Goal: Information Seeking & Learning: Learn about a topic

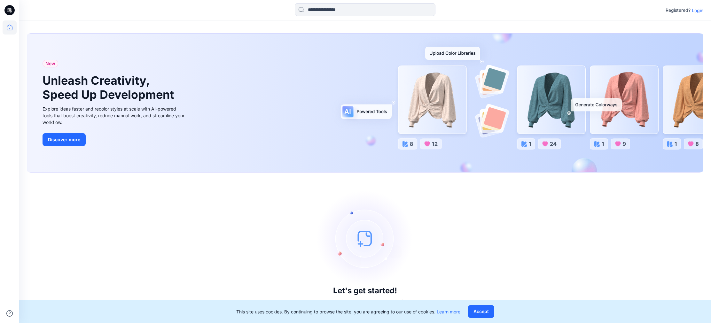
click at [697, 10] on p "Login" at bounding box center [698, 10] width 12 height 7
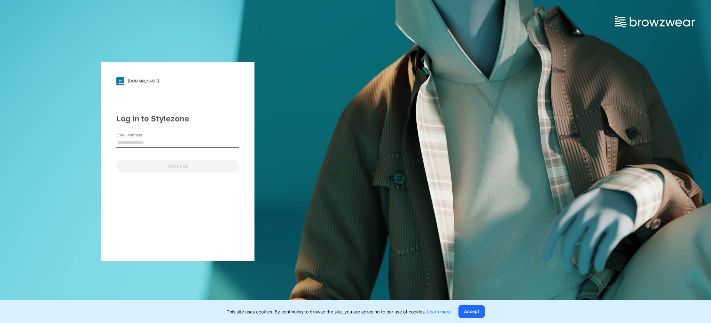
type input "***"
click at [167, 205] on div "[DOMAIN_NAME] Loading... Log in to Stylezone Email Address *** Continue" at bounding box center [177, 161] width 153 height 199
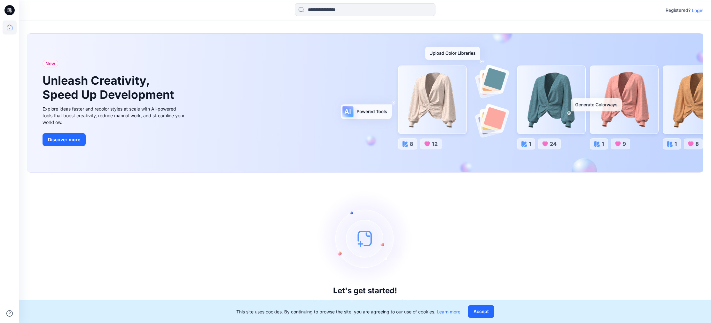
click at [697, 8] on p "Login" at bounding box center [698, 10] width 12 height 7
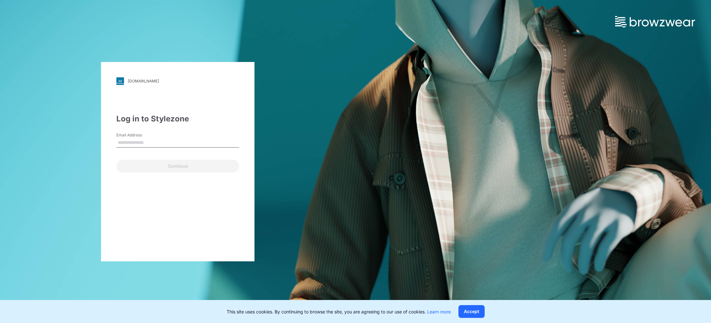
type input "**********"
click at [182, 168] on button "Continue" at bounding box center [177, 166] width 123 height 13
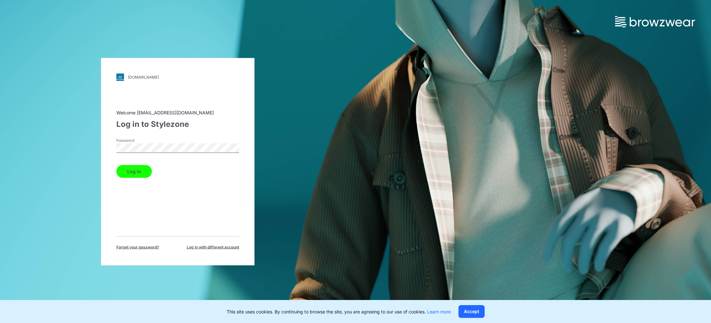
click at [140, 169] on button "Log in" at bounding box center [133, 171] width 35 height 13
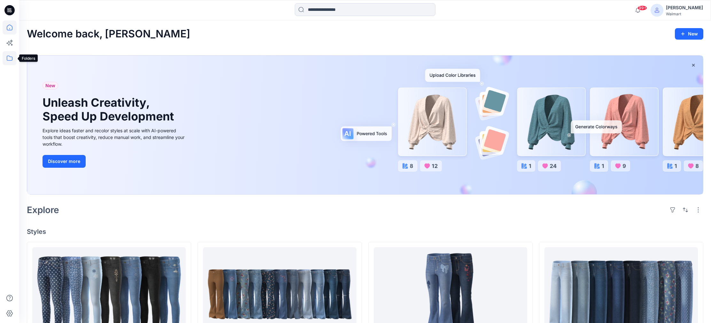
click at [8, 58] on icon at bounding box center [10, 58] width 14 height 14
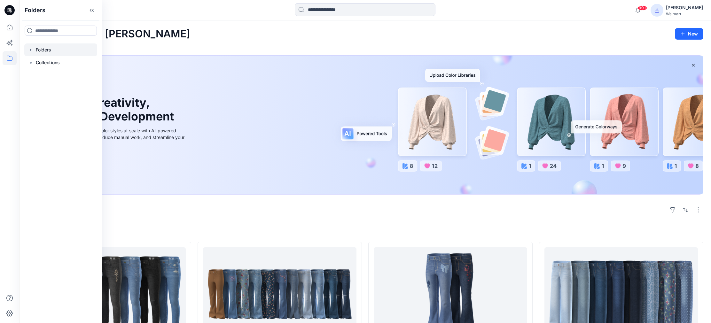
click at [53, 50] on div at bounding box center [60, 49] width 73 height 13
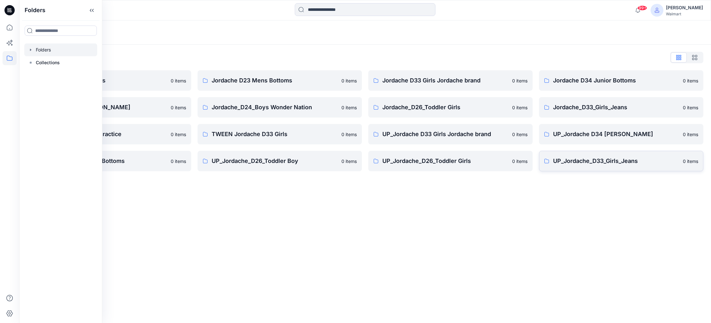
click at [592, 163] on p "UP_Jordache_D33_Girls_Jeans" at bounding box center [616, 161] width 126 height 9
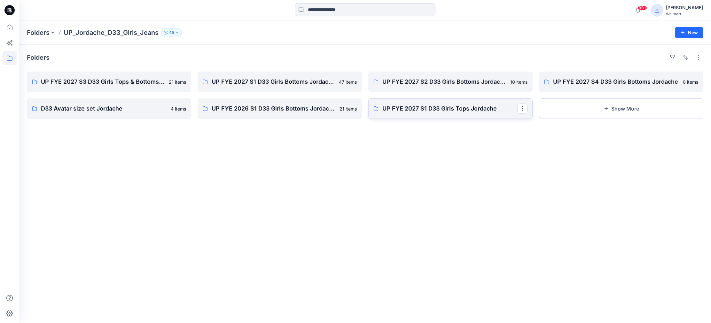
click at [450, 111] on p "UP FYE 2027 S1 D33 Girls Tops Jordache" at bounding box center [449, 108] width 135 height 9
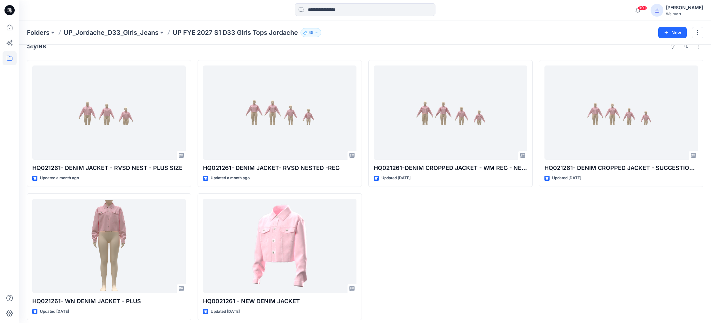
scroll to position [14, 0]
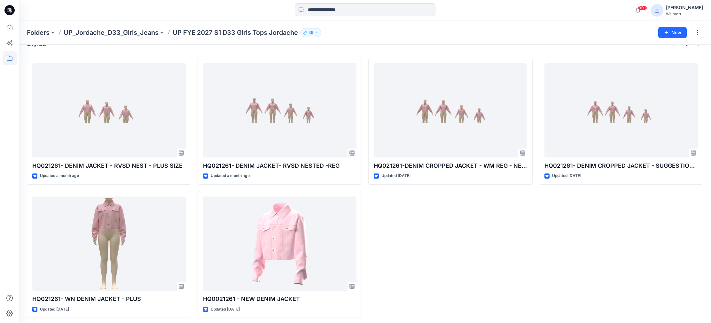
click at [134, 34] on p "UP_Jordache_D33_Girls_Jeans" at bounding box center [111, 32] width 95 height 9
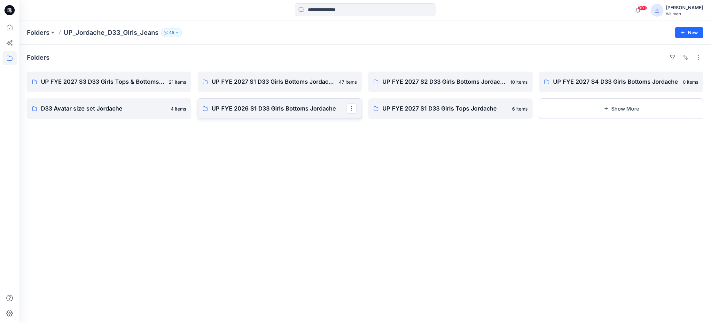
click at [305, 107] on p "UP FYE 2026 S1 D33 Girls Bottoms Jordache" at bounding box center [279, 108] width 135 height 9
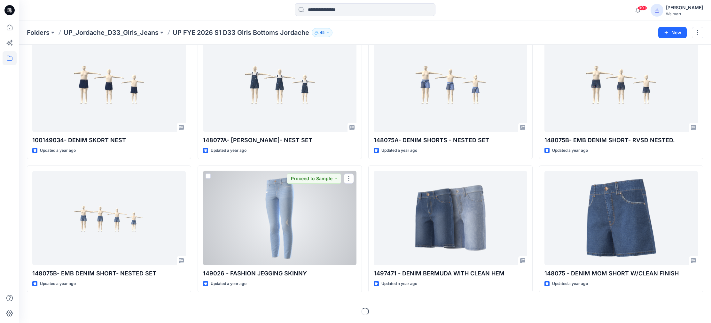
scroll to position [180, 0]
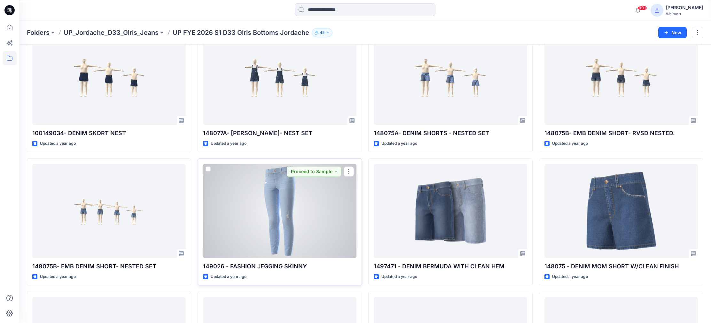
click at [299, 202] on div at bounding box center [279, 211] width 153 height 94
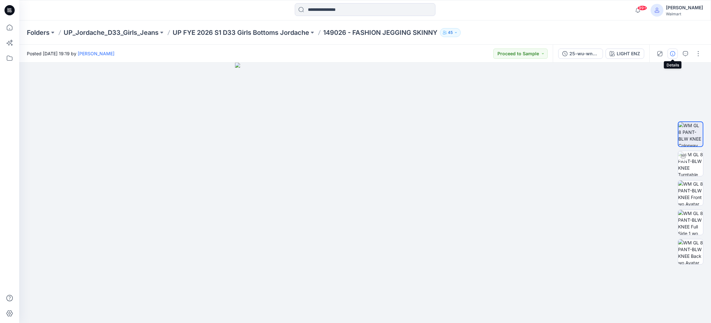
click at [671, 52] on icon "button" at bounding box center [672, 53] width 5 height 5
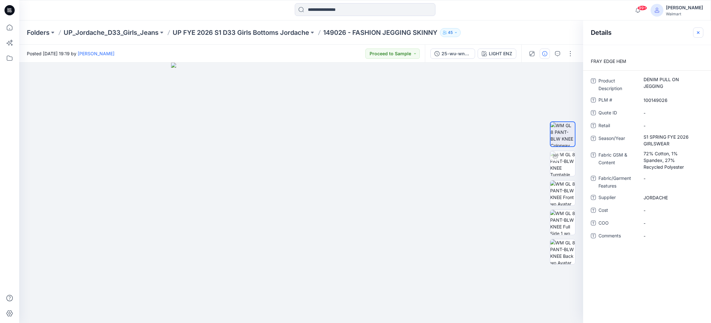
click at [700, 32] on icon "button" at bounding box center [698, 32] width 5 height 5
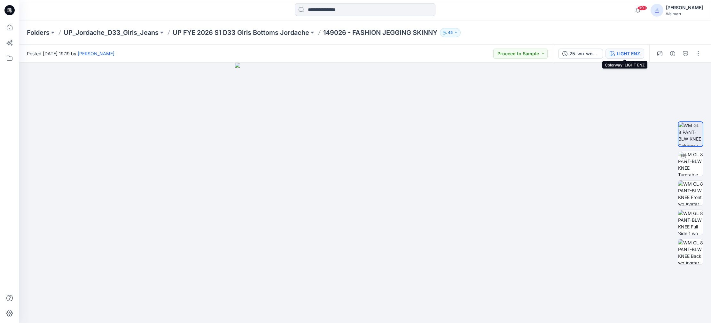
click at [617, 52] on div "LIGHT ENZ" at bounding box center [628, 53] width 23 height 7
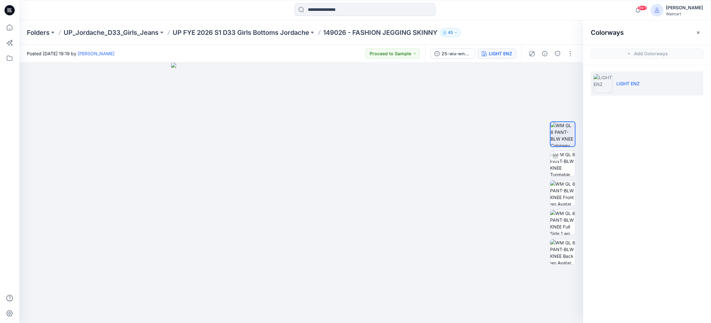
click at [624, 87] on li "LIGHT ENZ" at bounding box center [647, 83] width 113 height 24
click at [625, 87] on li "LIGHT ENZ" at bounding box center [647, 83] width 113 height 24
click at [556, 181] on img at bounding box center [562, 193] width 25 height 25
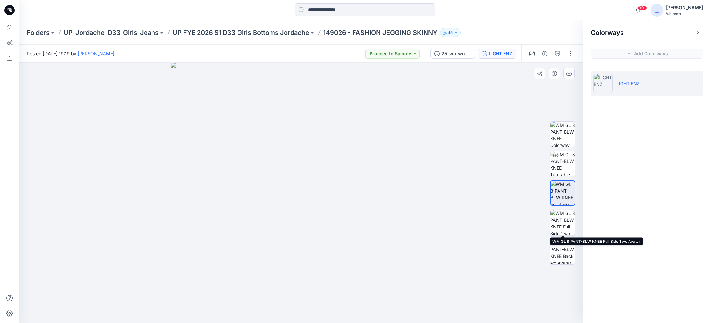
drag, startPoint x: 552, startPoint y: 212, endPoint x: 553, endPoint y: 220, distance: 7.4
click at [552, 212] on img at bounding box center [562, 222] width 25 height 25
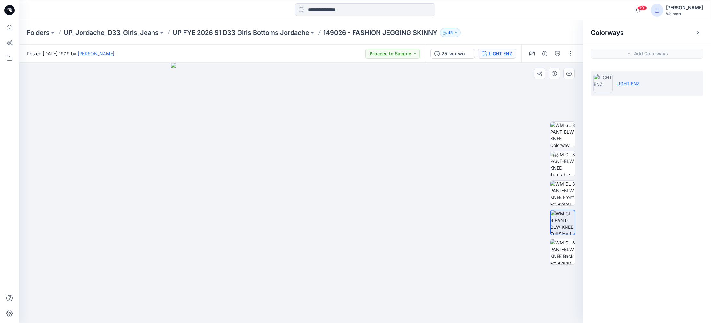
drag, startPoint x: 553, startPoint y: 237, endPoint x: 567, endPoint y: 219, distance: 22.8
click at [554, 237] on div at bounding box center [563, 193] width 26 height 160
click at [284, 34] on p "UP FYE 2026 S1 D33 Girls Bottoms Jordache" at bounding box center [241, 32] width 136 height 9
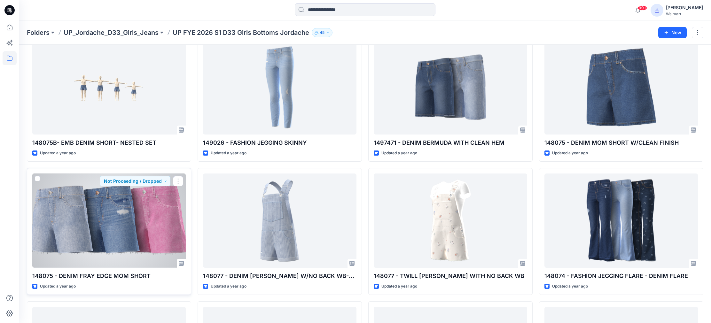
scroll to position [303, 0]
click at [168, 210] on div at bounding box center [108, 221] width 153 height 94
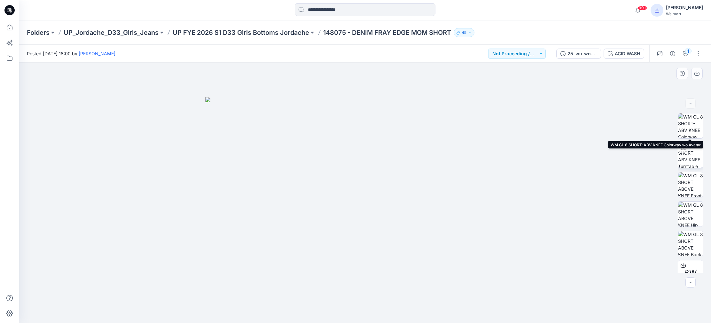
scroll to position [42, 0]
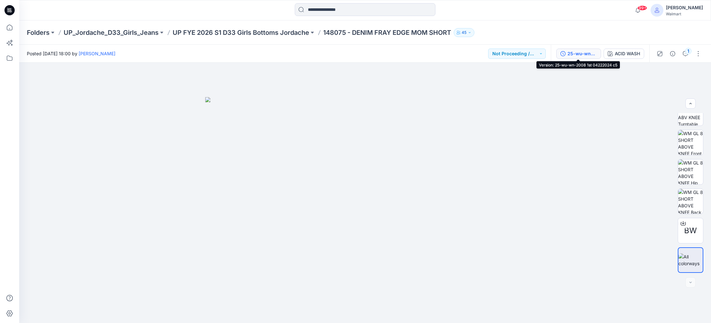
click at [587, 51] on div "25-wu-wn-2008 1st 04222024 c5" at bounding box center [581, 53] width 29 height 7
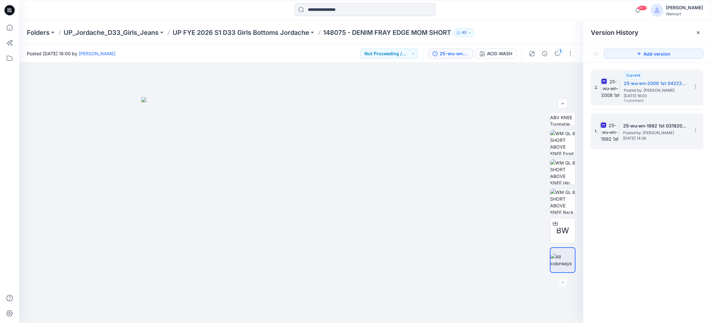
click at [634, 127] on h5 "25-wu-wn-1992 1st 03192024 soft silver" at bounding box center [655, 126] width 64 height 8
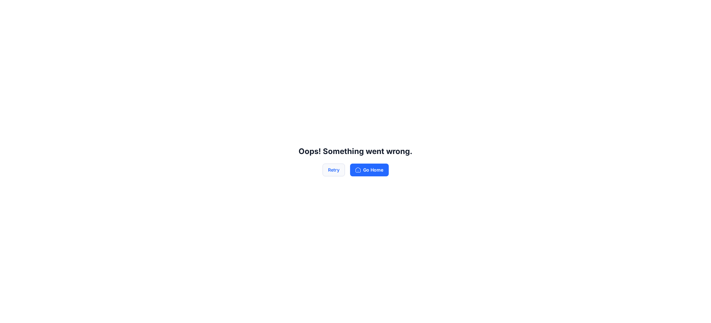
click at [329, 166] on button "Retry" at bounding box center [334, 170] width 22 height 13
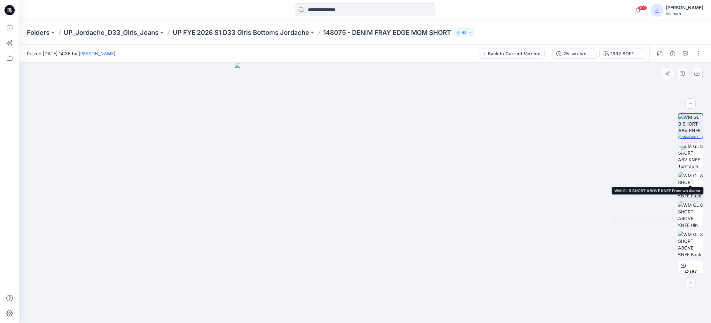
scroll to position [13, 0]
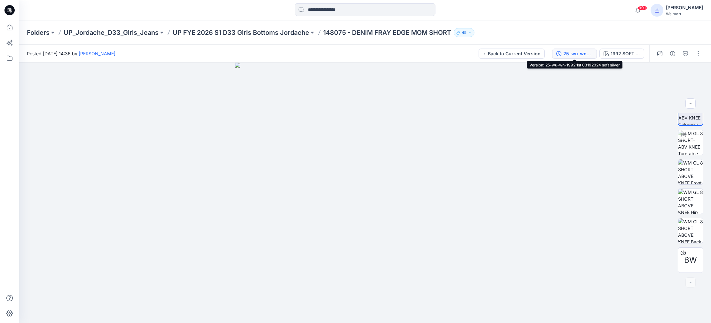
click at [582, 55] on div "25-wu-wn-1992 1st 03192024 soft silver" at bounding box center [577, 53] width 29 height 7
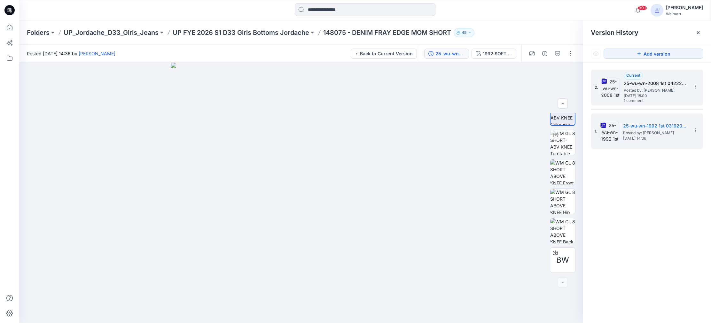
click at [632, 96] on span "[DATE] 18:00" at bounding box center [656, 96] width 64 height 4
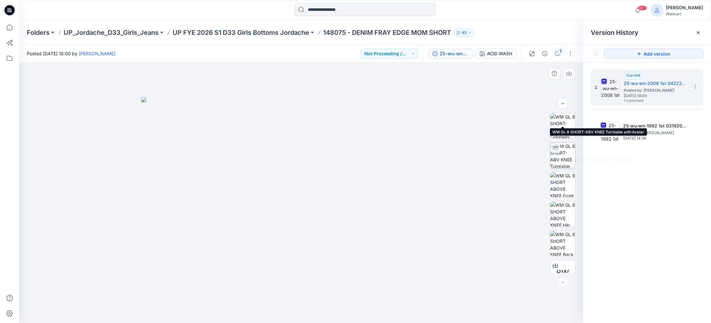
scroll to position [42, 0]
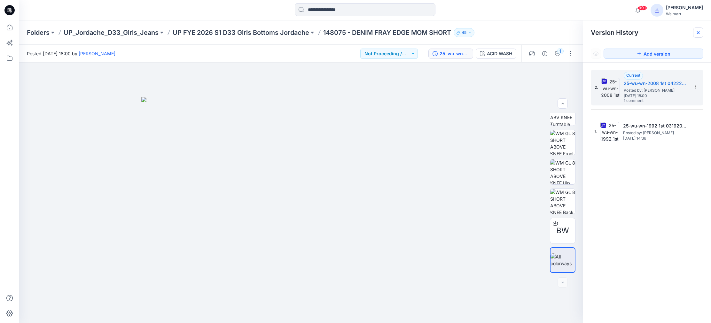
click at [699, 29] on div at bounding box center [698, 32] width 10 height 10
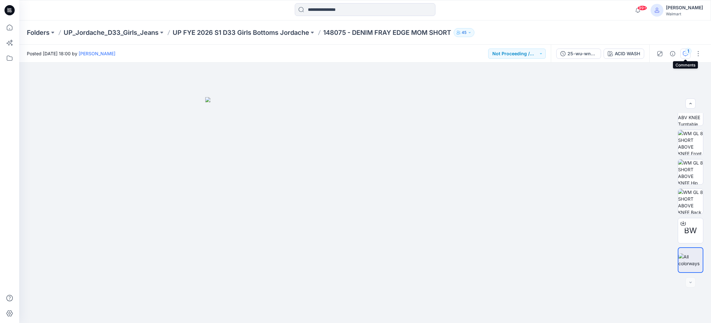
click at [687, 51] on div "1" at bounding box center [688, 51] width 6 height 6
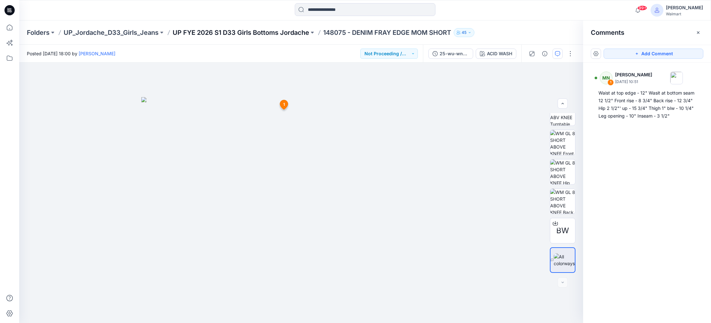
click at [253, 33] on p "UP FYE 2026 S1 D33 Girls Bottoms Jordache" at bounding box center [241, 32] width 136 height 9
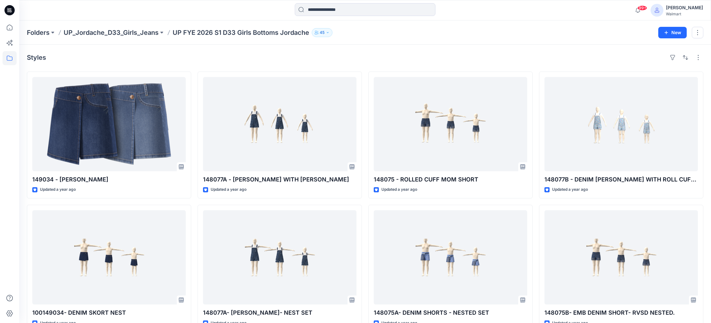
click at [107, 29] on p "UP_Jordache_D33_Girls_Jeans" at bounding box center [111, 32] width 95 height 9
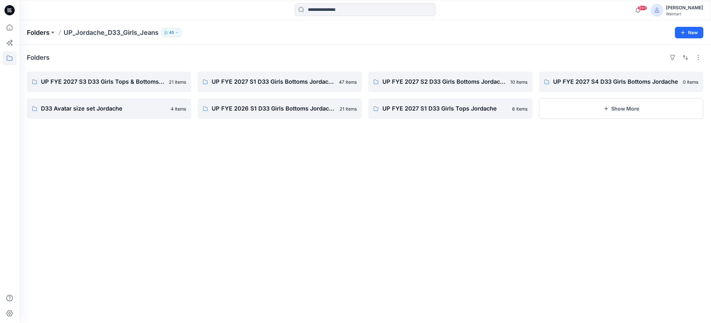
click at [44, 28] on p "Folders" at bounding box center [38, 32] width 23 height 9
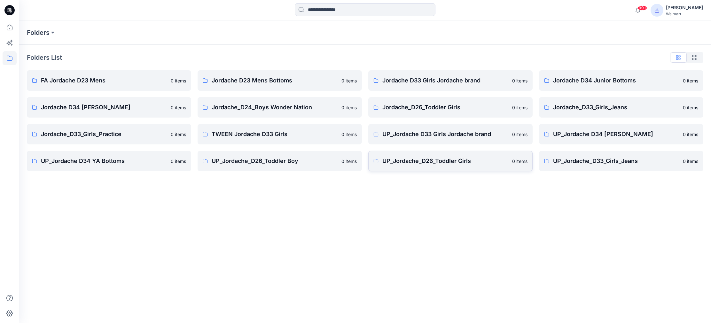
click at [408, 165] on p "UP_Jordache_D26_Toddler Girls" at bounding box center [445, 161] width 126 height 9
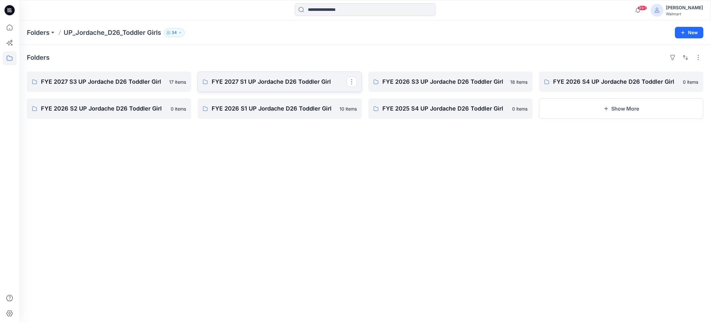
click at [281, 86] on p "FYE 2027 S1 UP Jordache D26 Toddler Girl" at bounding box center [279, 81] width 135 height 9
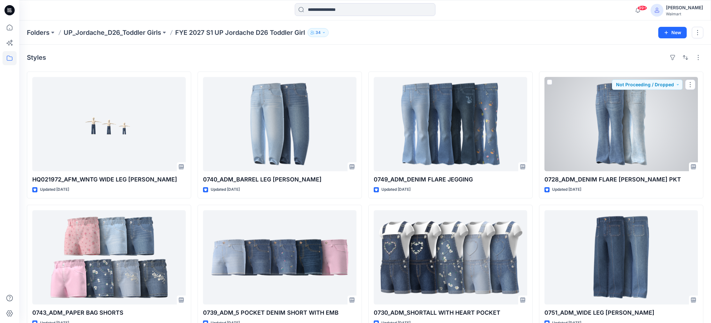
click at [603, 153] on div at bounding box center [620, 124] width 153 height 94
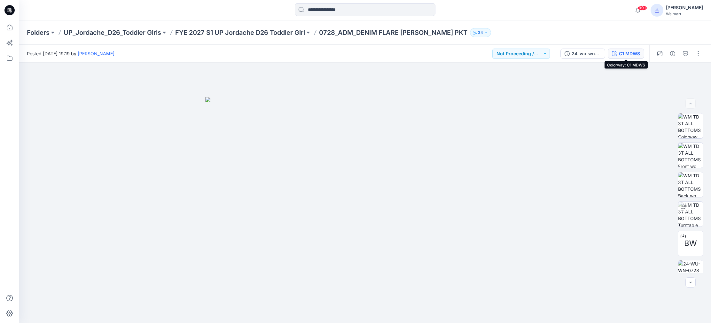
click at [613, 53] on icon "button" at bounding box center [614, 53] width 5 height 5
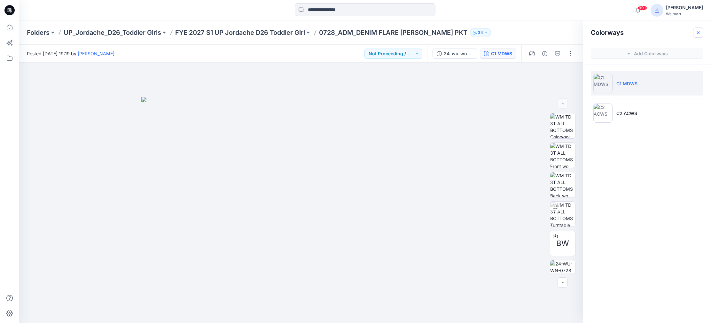
click at [697, 32] on icon "button" at bounding box center [698, 32] width 5 height 5
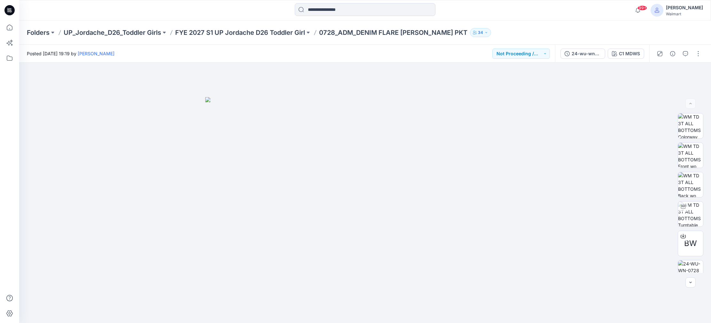
click at [591, 47] on div "24-wu-wn-0728 2nd 03202025 C1 MDWS" at bounding box center [602, 54] width 94 height 18
click at [593, 51] on div "24-wu-wn-0728 2nd 03202025" at bounding box center [586, 53] width 29 height 7
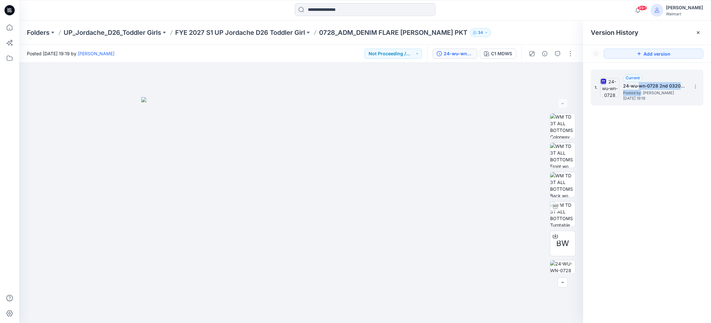
click at [640, 90] on div "Current 24-wu-wn-0728 2nd 03202025 Posted by: [PERSON_NAME] [DATE] 19:19" at bounding box center [655, 87] width 64 height 26
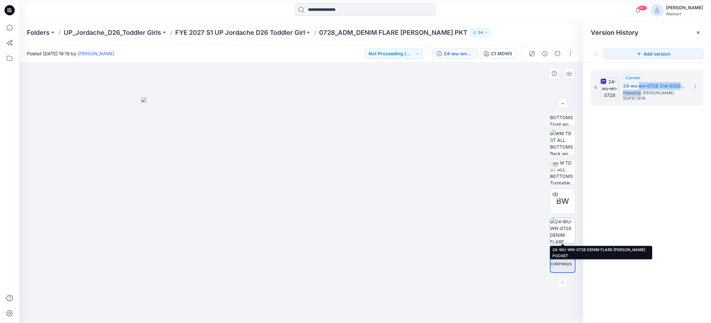
click at [558, 222] on img at bounding box center [562, 230] width 25 height 25
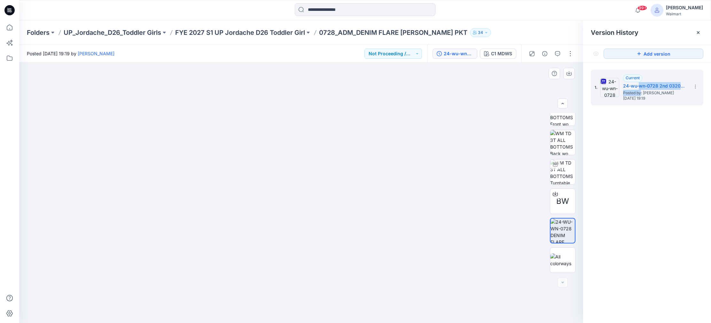
click at [58, 90] on div at bounding box center [301, 193] width 564 height 261
click at [52, 31] on button at bounding box center [53, 32] width 6 height 9
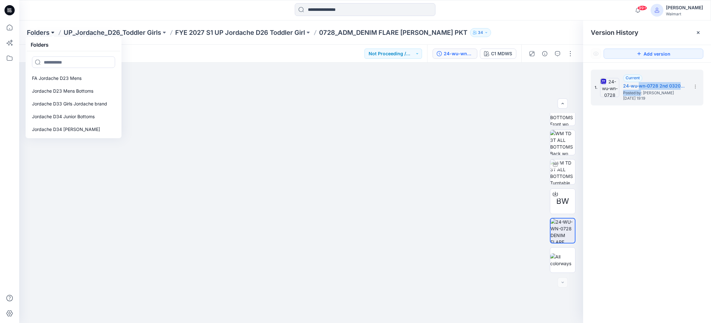
click at [54, 33] on button at bounding box center [53, 32] width 6 height 9
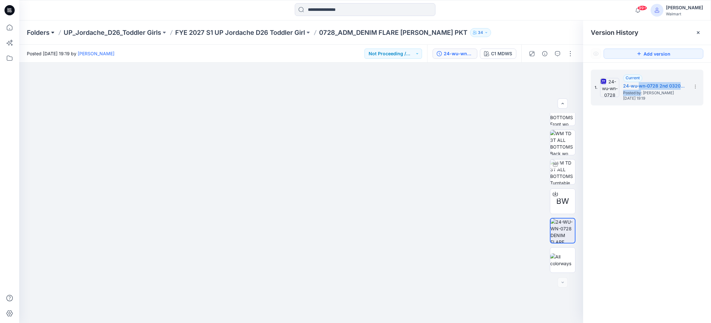
click at [54, 33] on button at bounding box center [53, 32] width 6 height 9
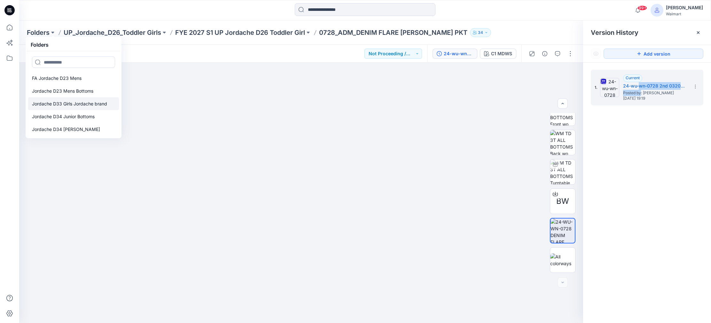
click at [55, 105] on p "Jordache D33 Girls Jordache brand" at bounding box center [69, 104] width 75 height 8
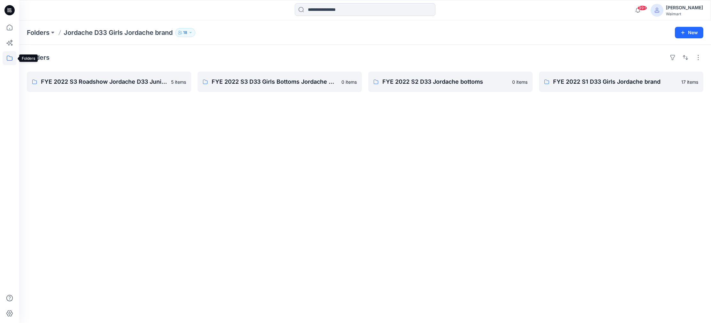
click at [10, 57] on icon at bounding box center [10, 58] width 14 height 14
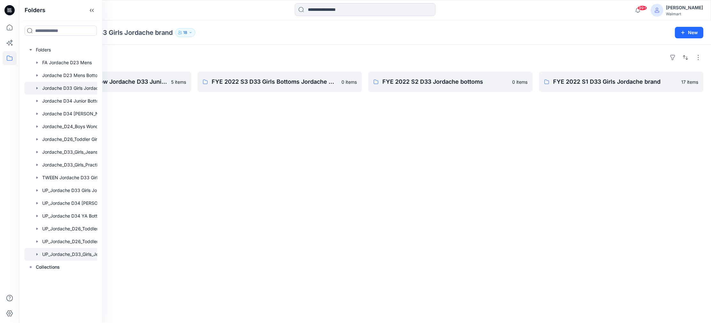
click at [66, 255] on div at bounding box center [69, 254] width 90 height 13
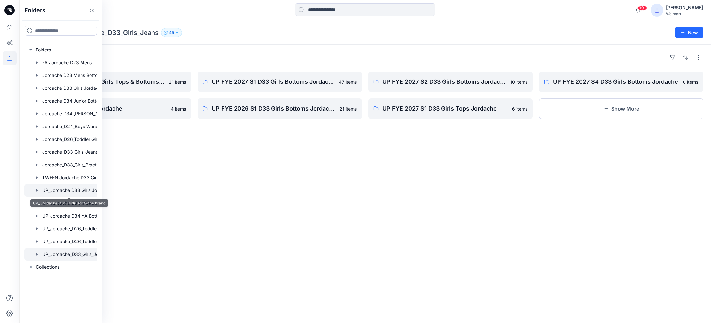
click at [77, 191] on div at bounding box center [69, 190] width 90 height 13
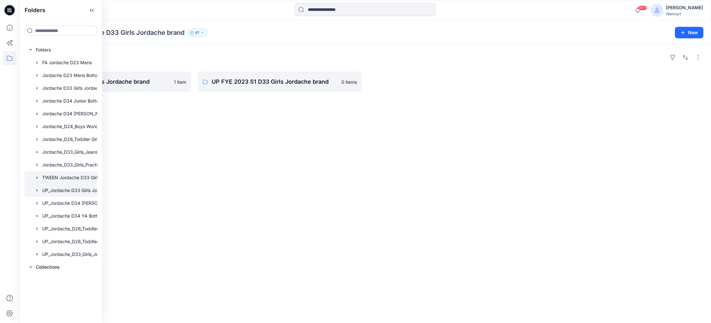
click at [72, 179] on div at bounding box center [69, 177] width 90 height 13
click at [150, 84] on p "FYE 2026 S3 D33 TWEEN GIRL Jordache" at bounding box center [108, 81] width 135 height 9
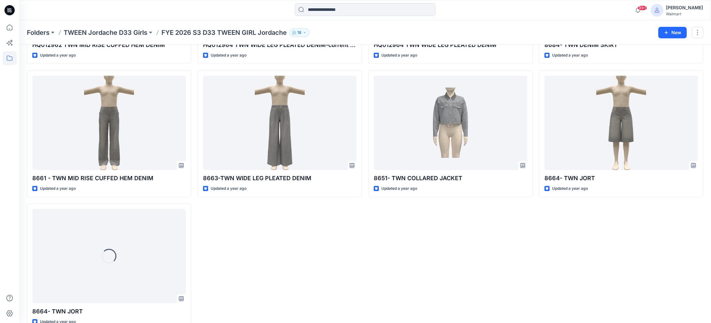
scroll to position [283, 0]
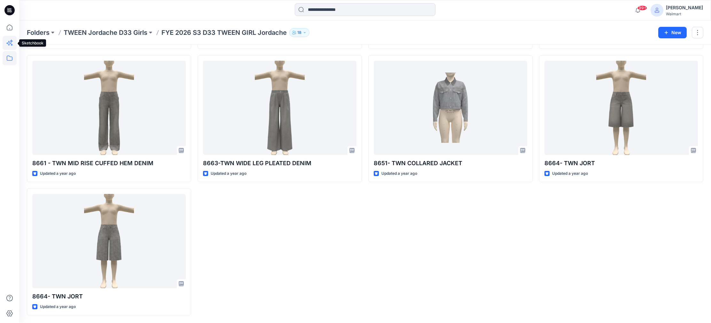
click at [11, 44] on icon at bounding box center [10, 43] width 14 height 14
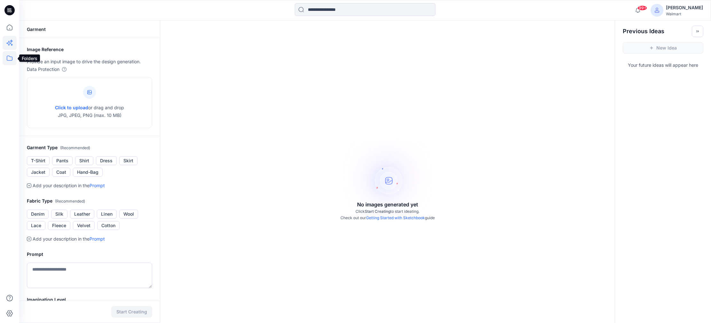
click at [10, 60] on icon at bounding box center [10, 58] width 14 height 14
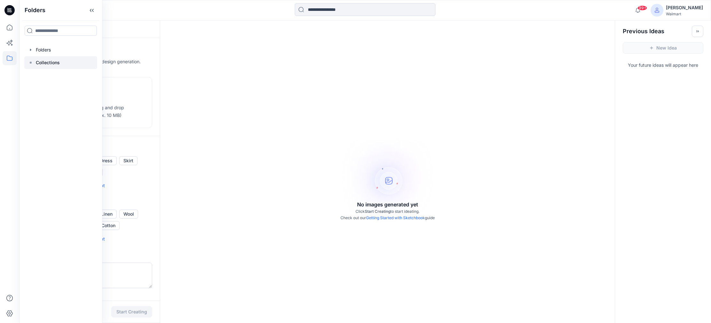
drag, startPoint x: 55, startPoint y: 62, endPoint x: 59, endPoint y: 62, distance: 4.2
click at [55, 62] on p "Collections" at bounding box center [48, 63] width 24 height 8
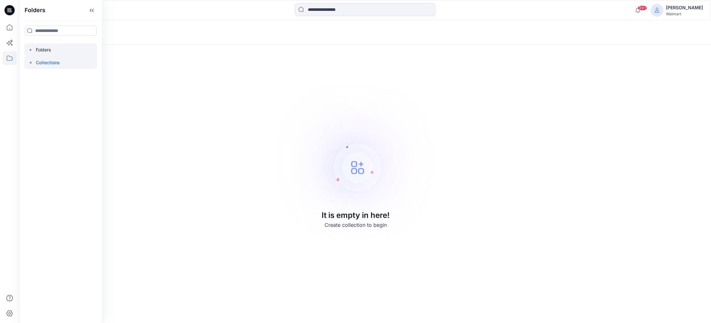
drag, startPoint x: 47, startPoint y: 48, endPoint x: 54, endPoint y: 49, distance: 7.4
click at [47, 48] on div at bounding box center [60, 49] width 73 height 13
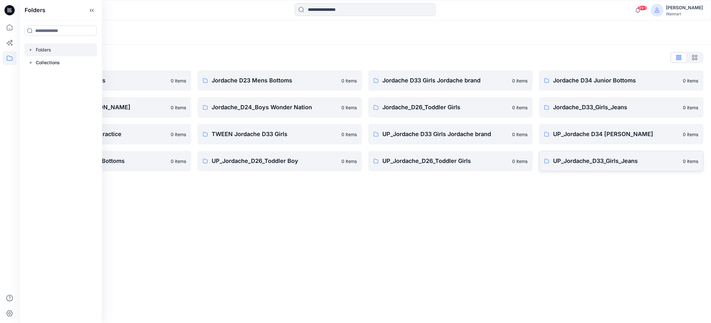
click at [613, 160] on p "UP_Jordache_D33_Girls_Jeans" at bounding box center [616, 161] width 126 height 9
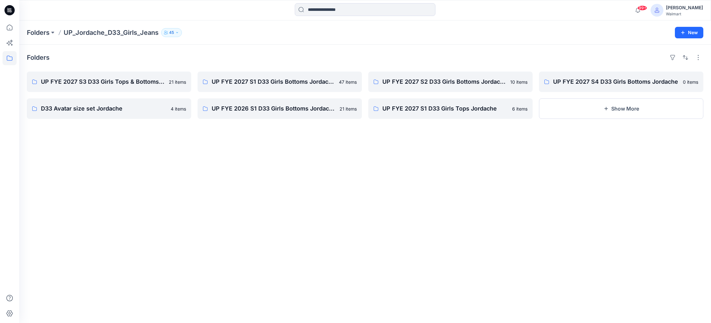
click at [132, 32] on p "UP_Jordache_D33_Girls_Jeans" at bounding box center [111, 32] width 95 height 9
click at [53, 32] on button at bounding box center [53, 32] width 6 height 9
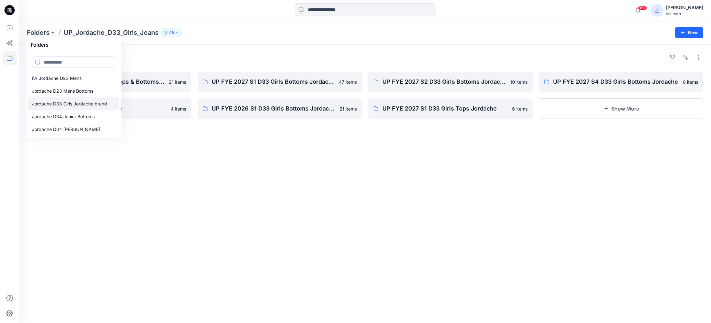
click at [71, 104] on p "Jordache D33 Girls Jordache brand" at bounding box center [69, 104] width 75 height 8
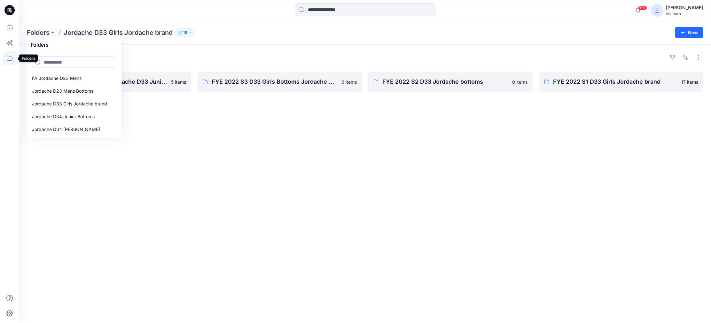
drag, startPoint x: 11, startPoint y: 59, endPoint x: 13, endPoint y: 61, distance: 3.3
click at [11, 60] on icon at bounding box center [10, 58] width 14 height 14
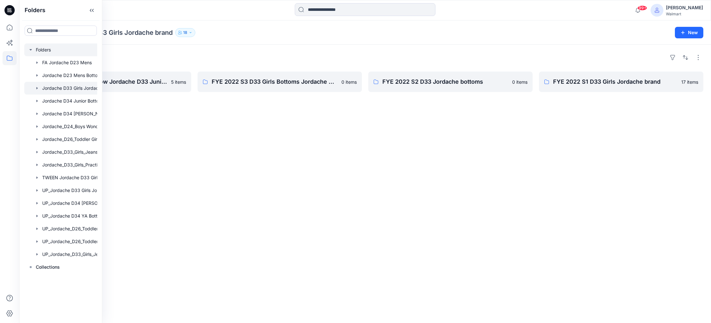
click at [50, 51] on div at bounding box center [69, 49] width 90 height 13
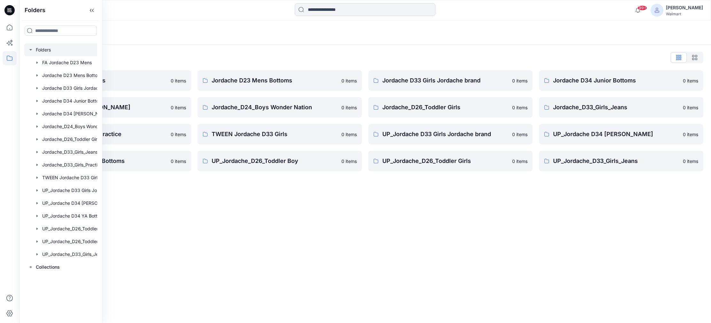
click at [148, 213] on div "Folders Folders List FA Jordache D23 Mens 0 items Jordache D34 [PERSON_NAME] 0 …" at bounding box center [365, 171] width 692 height 303
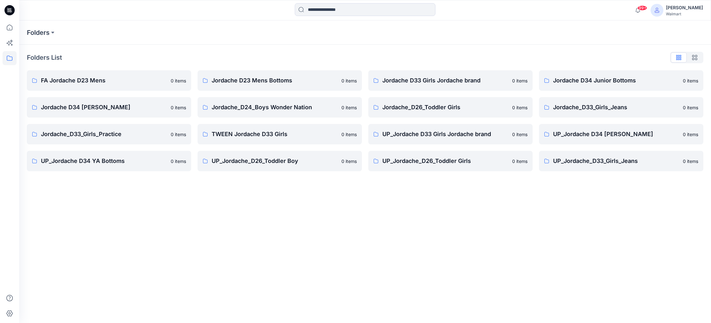
click at [693, 57] on icon "button" at bounding box center [694, 57] width 5 height 5
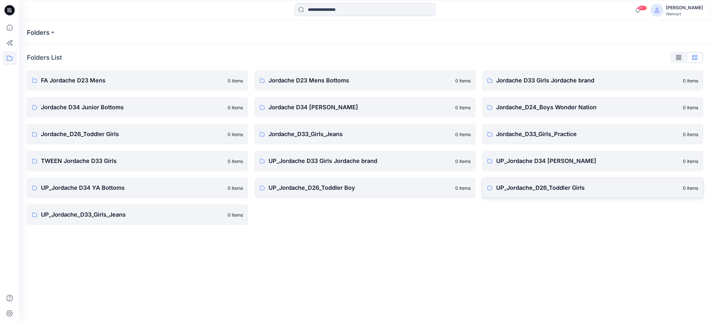
click at [530, 189] on p "UP_Jordache_D26_Toddler Girls" at bounding box center [587, 187] width 183 height 9
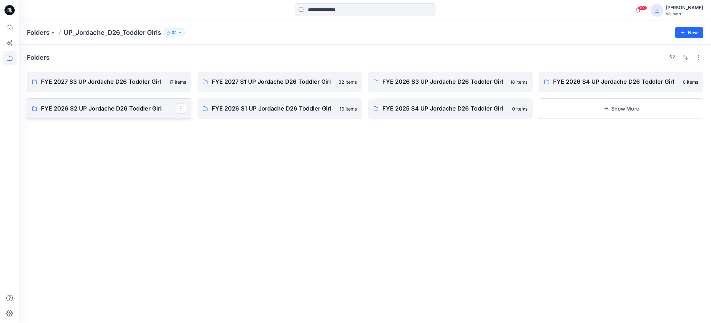
click at [106, 110] on p "FYE 2026 S2 UP Jordache D26 Toddler Girl" at bounding box center [108, 108] width 135 height 9
click at [10, 59] on icon at bounding box center [10, 58] width 14 height 14
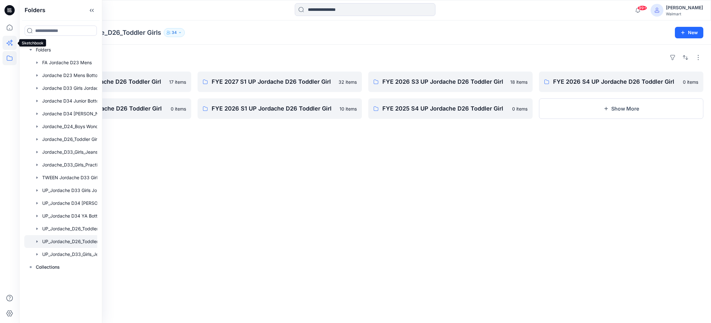
click at [8, 43] on icon at bounding box center [8, 43] width 5 height 5
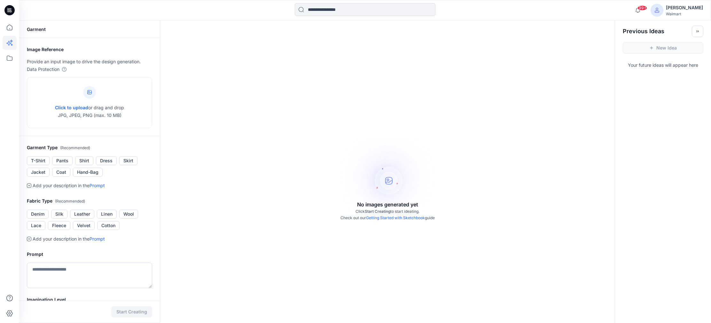
click at [9, 43] on icon at bounding box center [10, 43] width 14 height 14
click at [7, 58] on icon at bounding box center [10, 58] width 14 height 14
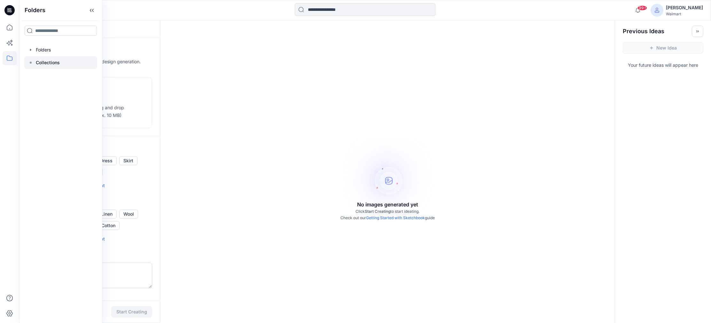
click at [50, 62] on p "Collections" at bounding box center [48, 63] width 24 height 8
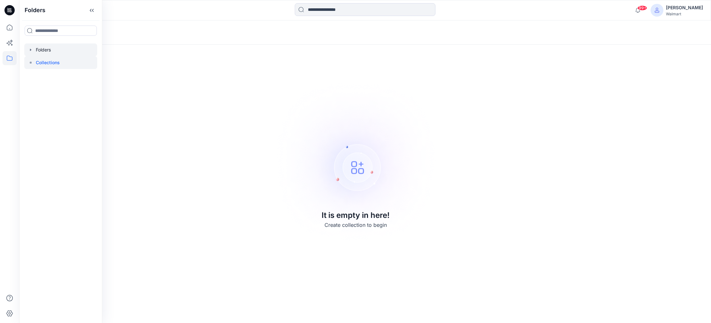
click at [43, 50] on div at bounding box center [60, 49] width 73 height 13
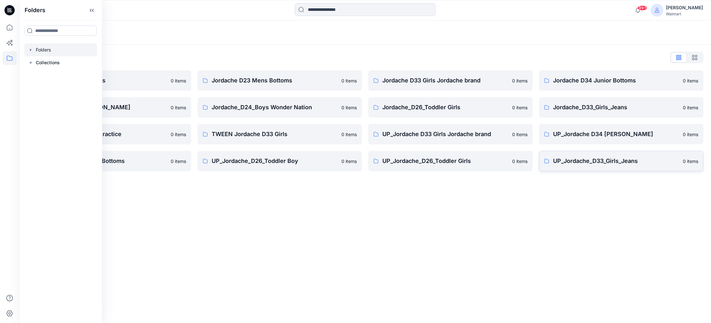
click at [594, 161] on p "UP_Jordache_D33_Girls_Jeans" at bounding box center [616, 161] width 126 height 9
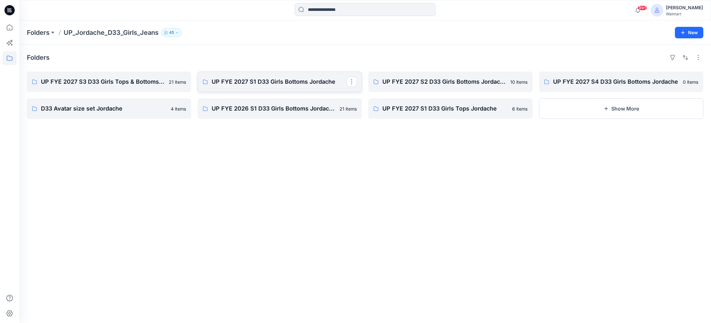
click at [300, 83] on p "UP FYE 2027 S1 D33 Girls Bottoms Jordache" at bounding box center [279, 81] width 135 height 9
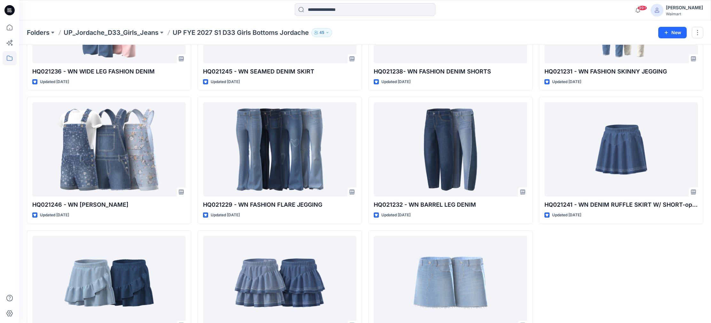
scroll to position [1309, 0]
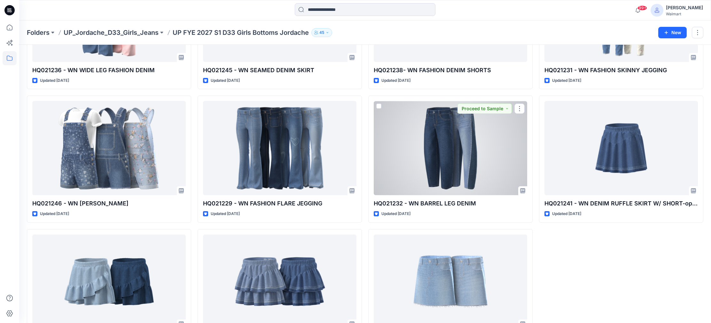
click at [458, 186] on div at bounding box center [450, 148] width 153 height 94
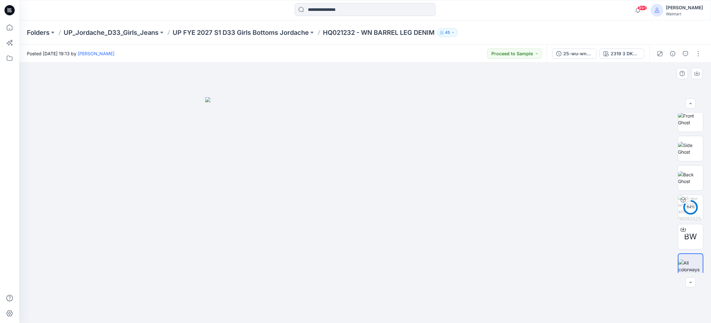
scroll to position [72, 0]
click at [580, 54] on div "25-wu-wn-2319 4th 06092025 c3" at bounding box center [577, 53] width 29 height 7
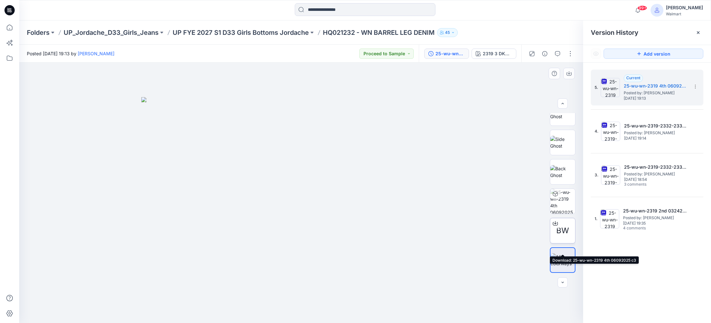
scroll to position [0, 0]
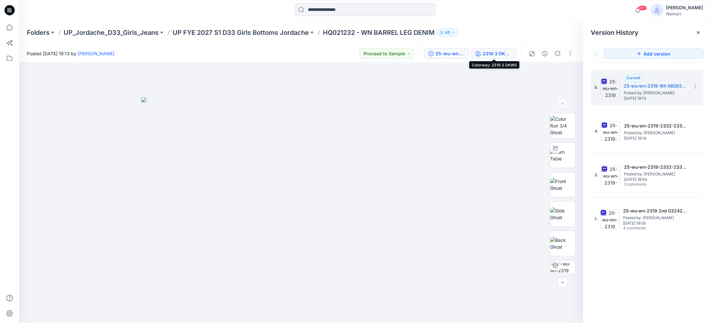
click at [498, 52] on div "2319 3 DKWS" at bounding box center [497, 53] width 29 height 7
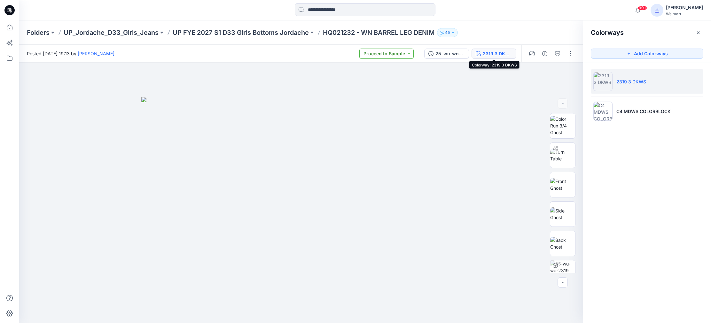
click at [497, 54] on div "2319 3 DKWS" at bounding box center [497, 53] width 29 height 7
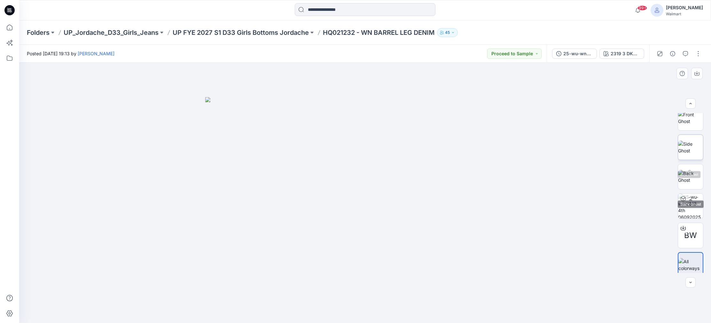
scroll to position [72, 0]
click at [632, 51] on div "2319 3 DKWS" at bounding box center [625, 53] width 29 height 7
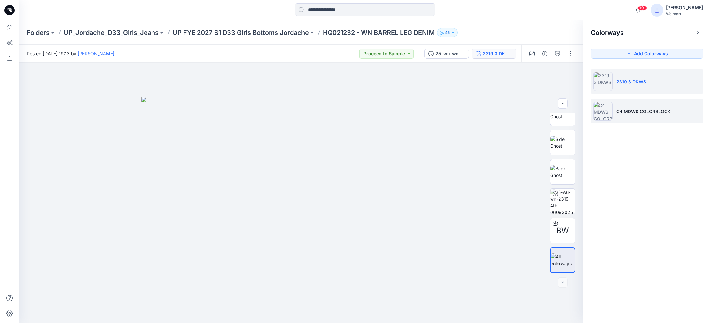
click at [639, 115] on li "C4 MDWS COLORBLOCK" at bounding box center [647, 111] width 113 height 24
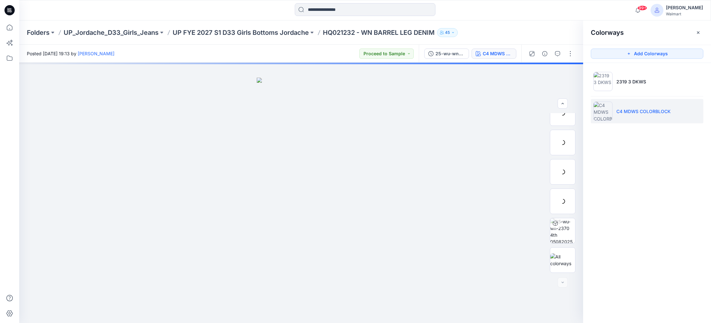
scroll to position [42, 0]
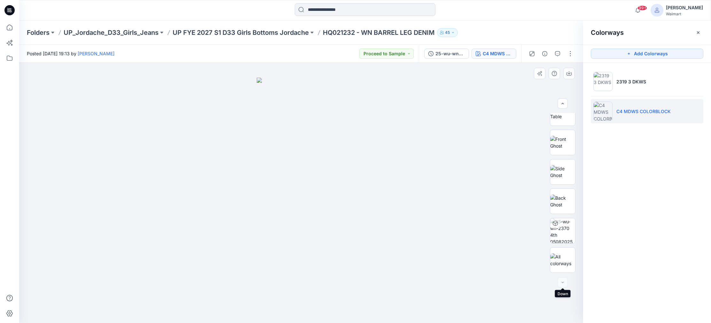
click at [563, 282] on div at bounding box center [562, 282] width 10 height 10
click at [562, 280] on div at bounding box center [562, 282] width 10 height 10
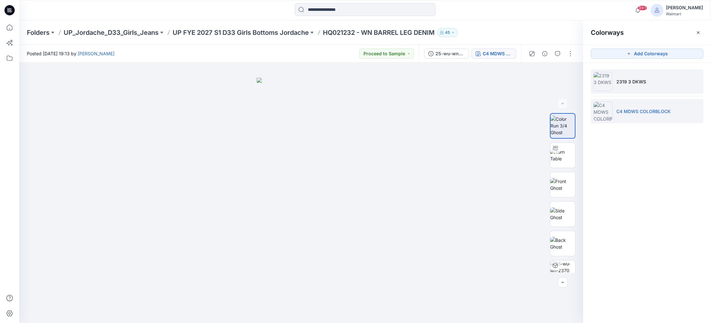
click at [644, 78] on p "2319 3 DKWS" at bounding box center [631, 81] width 30 height 7
click at [630, 82] on p "2319 3 DKWS" at bounding box center [631, 81] width 30 height 7
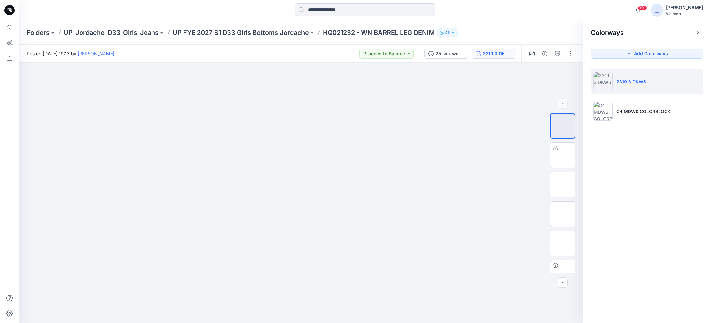
click at [628, 82] on p "2319 3 DKWS" at bounding box center [631, 81] width 30 height 7
click at [570, 54] on button "button" at bounding box center [570, 54] width 10 height 10
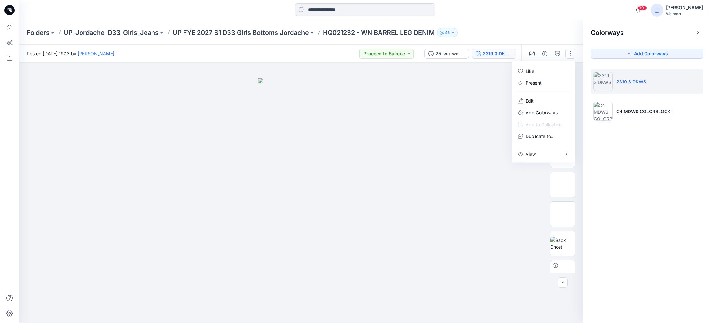
click at [452, 270] on div at bounding box center [301, 193] width 564 height 261
